Goal: Task Accomplishment & Management: Use online tool/utility

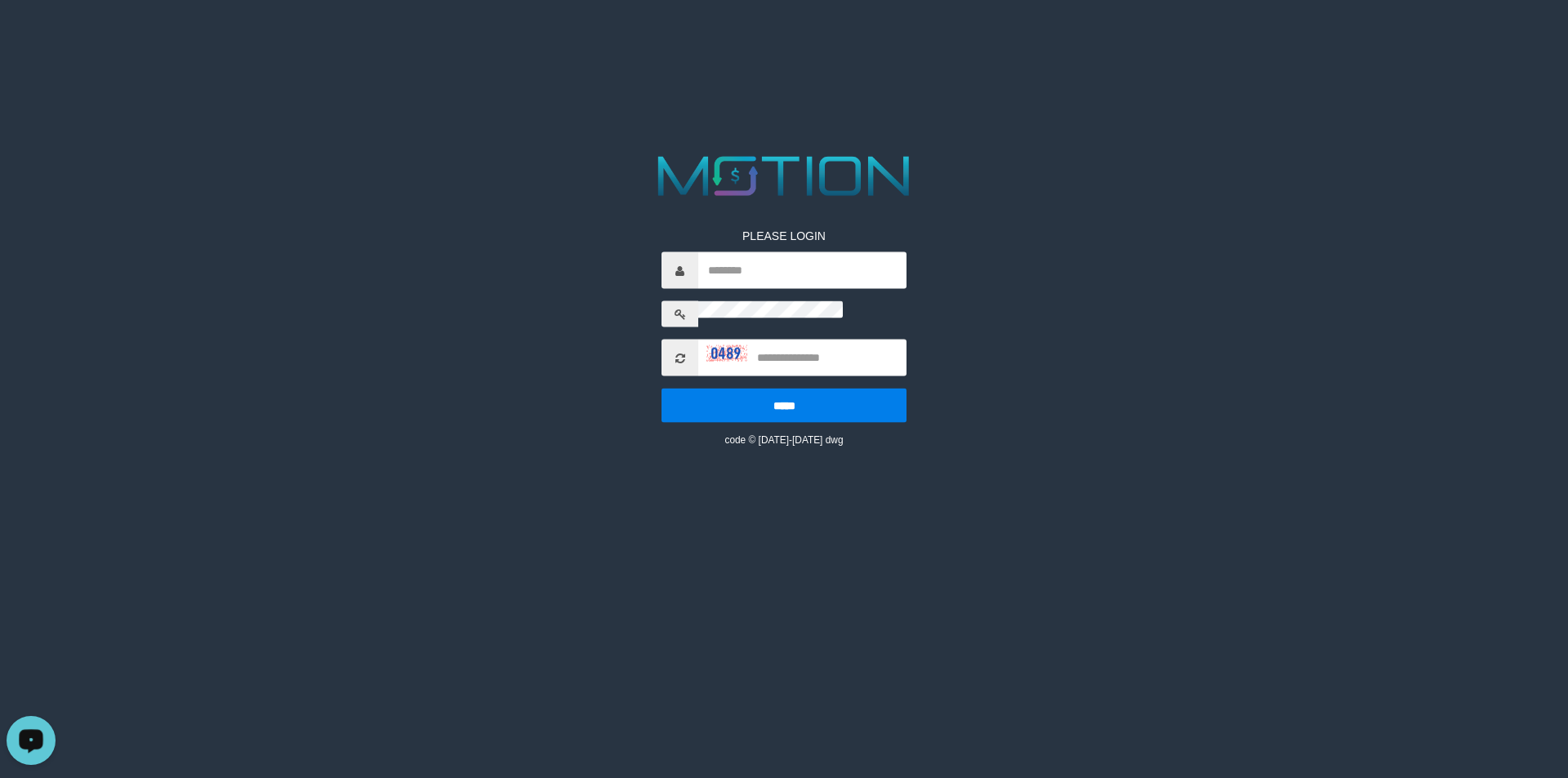
click at [40, 726] on div "Open LiveChat chat widget" at bounding box center [30, 740] width 28 height 28
click at [685, 352] on icon at bounding box center [681, 358] width 10 height 12
